Goal: Information Seeking & Learning: Learn about a topic

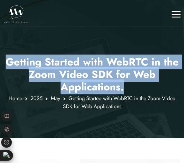
drag, startPoint x: 126, startPoint y: 90, endPoint x: 5, endPoint y: 62, distance: 123.7
click at [5, 62] on h1 "Getting Started with WebRTC in the Zoom Video SDK for Web Applications ." at bounding box center [92, 74] width 177 height 37
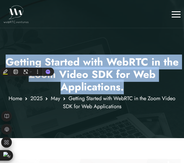
copy h1 "Getting Started with WebRTC in the Zoom Video SDK for Web Applications ."
